Goal: Task Accomplishment & Management: Use online tool/utility

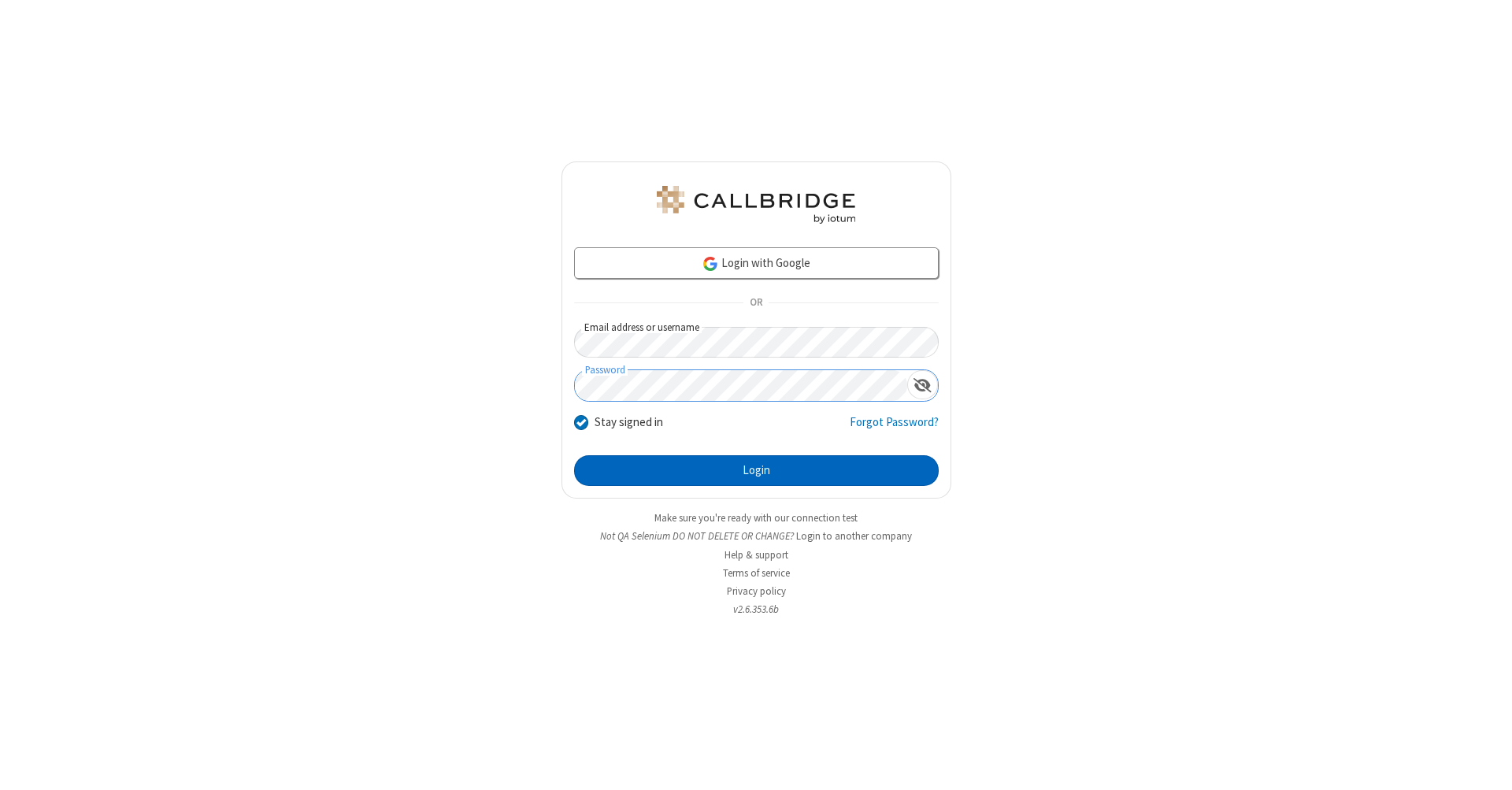
click at [756, 471] on button "Login" at bounding box center [756, 471] width 365 height 32
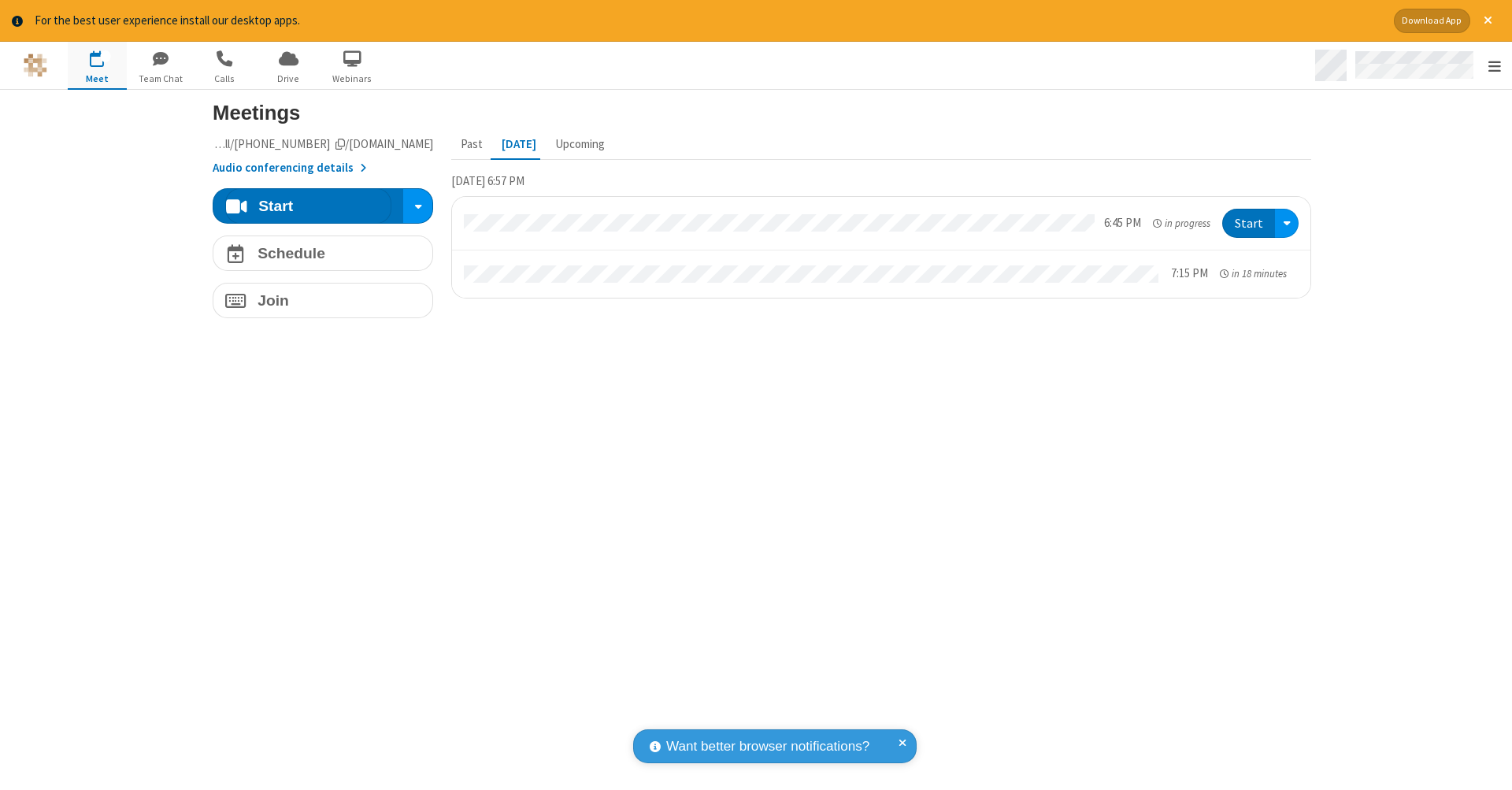
click at [1494, 66] on span "Open menu" at bounding box center [1495, 66] width 13 height 15
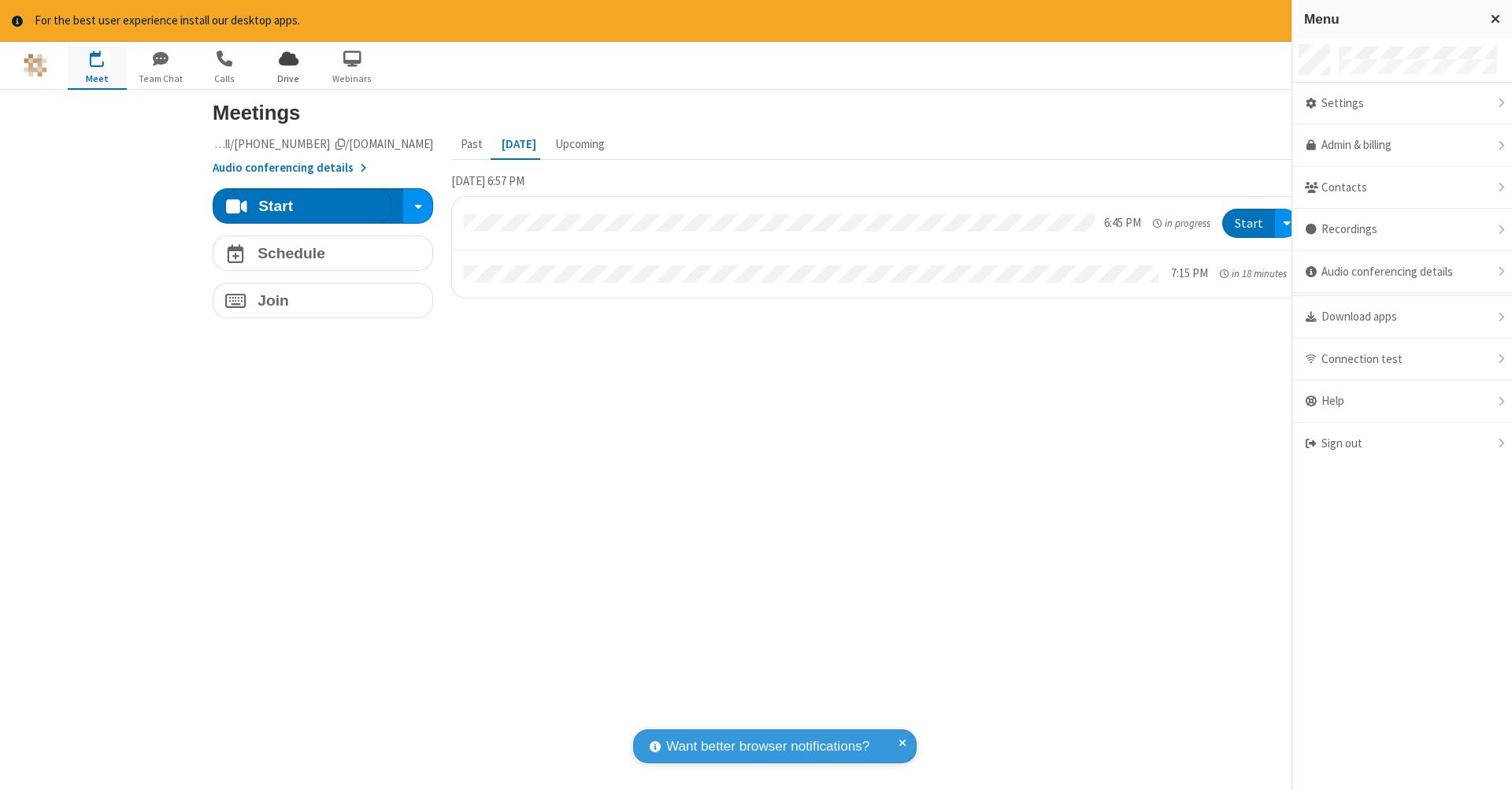
click at [288, 78] on span "Drive" at bounding box center [288, 78] width 59 height 14
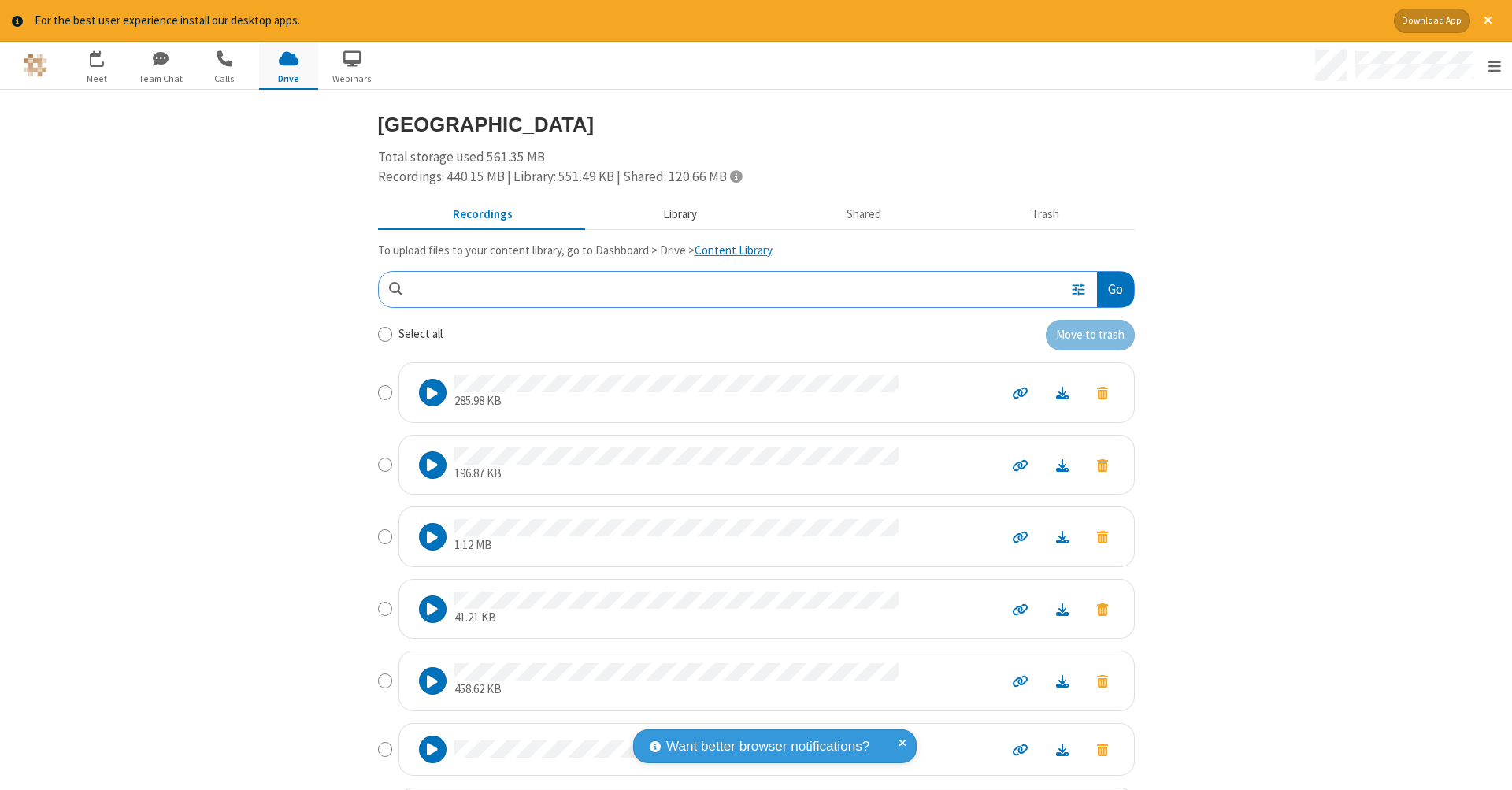
click at [672, 213] on button "Library" at bounding box center [679, 214] width 184 height 30
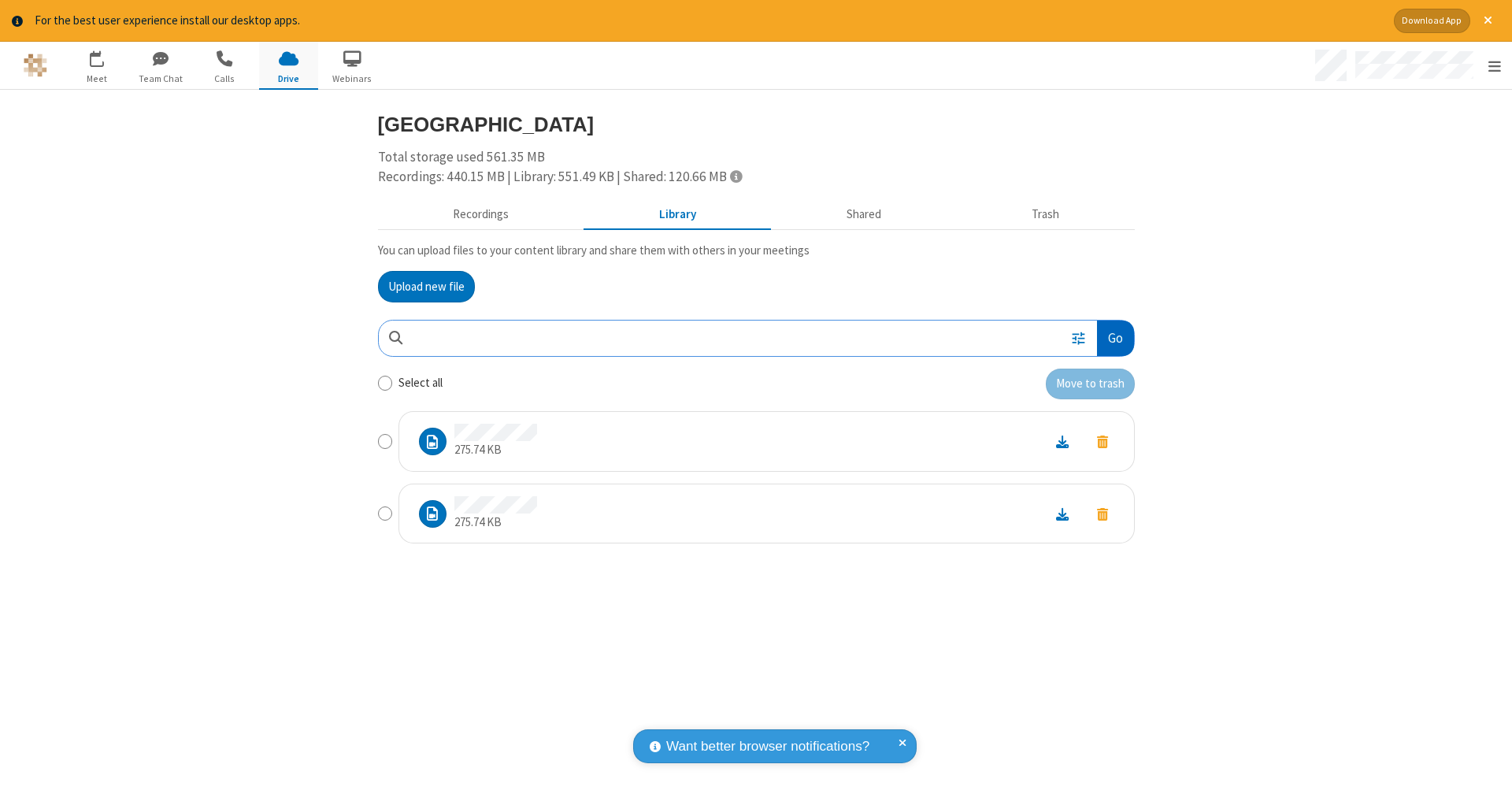
click at [1109, 335] on button "Go" at bounding box center [1116, 339] width 37 height 36
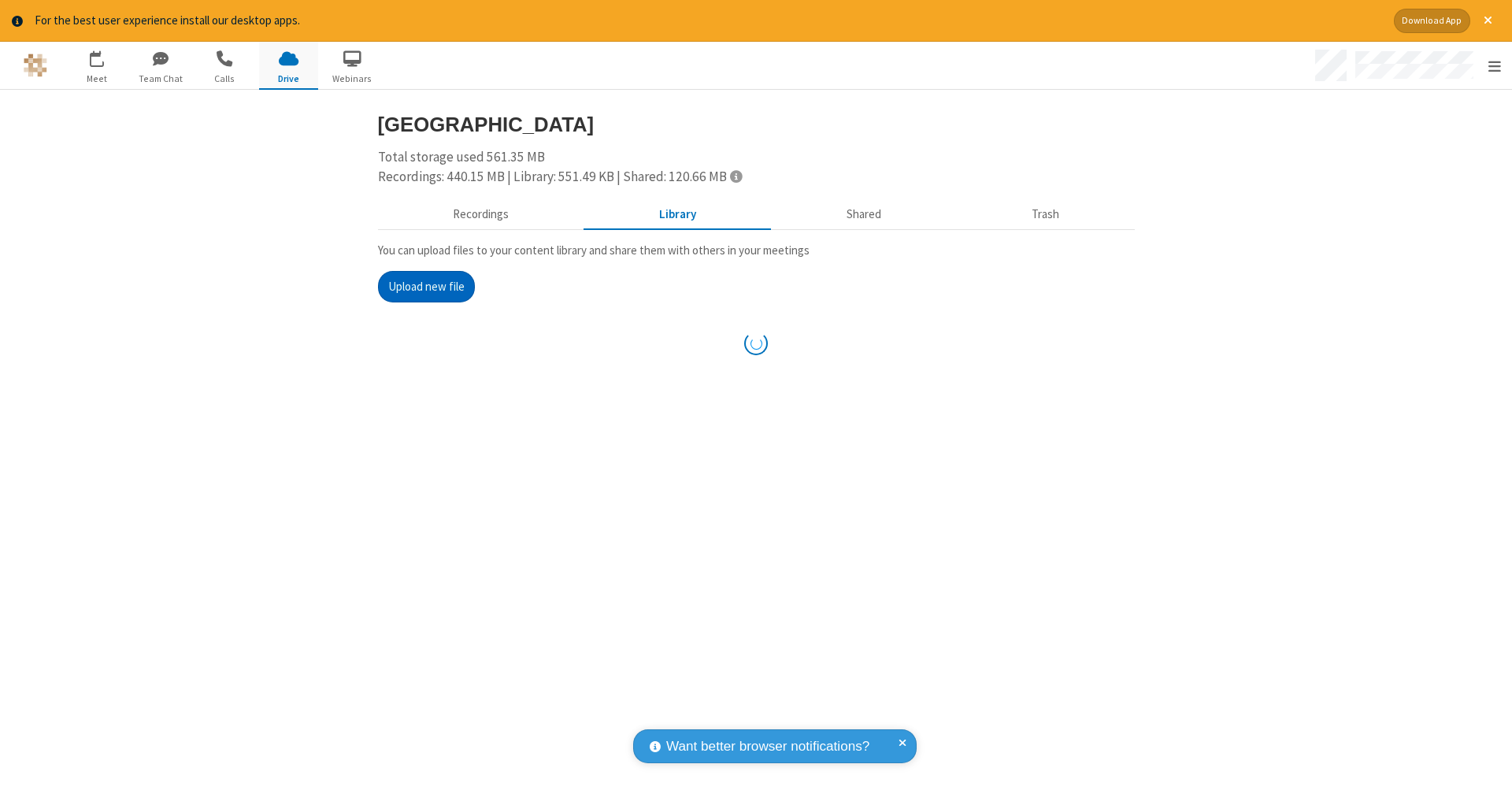
click at [420, 284] on button "Upload new file" at bounding box center [426, 287] width 97 height 32
